Goal: Transaction & Acquisition: Purchase product/service

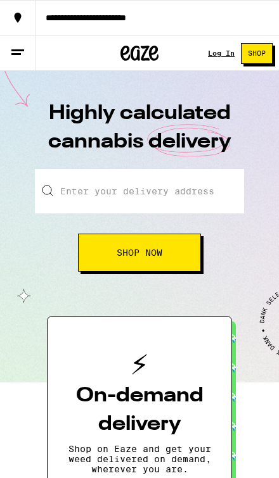
click at [20, 50] on line at bounding box center [17, 50] width 13 height 0
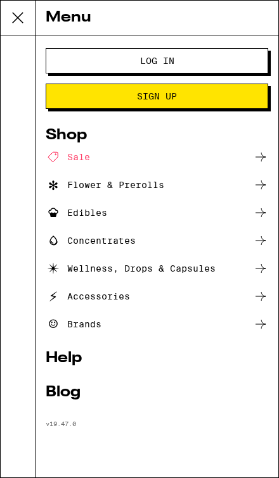
click at [204, 58] on span "Log In" at bounding box center [157, 60] width 120 height 9
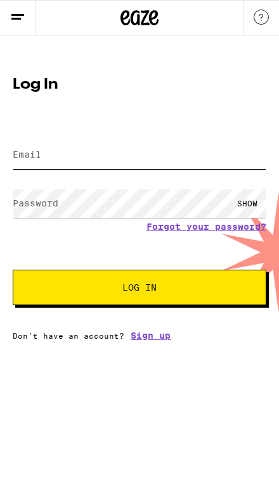
click at [175, 148] on input "Email" at bounding box center [139, 155] width 253 height 28
type input "[EMAIL_ADDRESS][DOMAIN_NAME]"
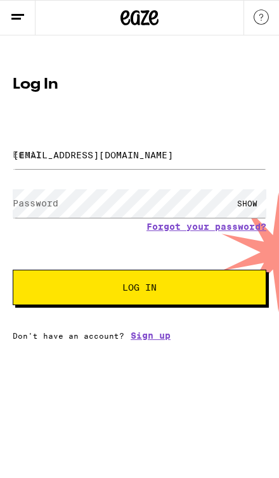
click at [139, 289] on button "Log In" at bounding box center [139, 287] width 253 height 35
